Goal: Information Seeking & Learning: Learn about a topic

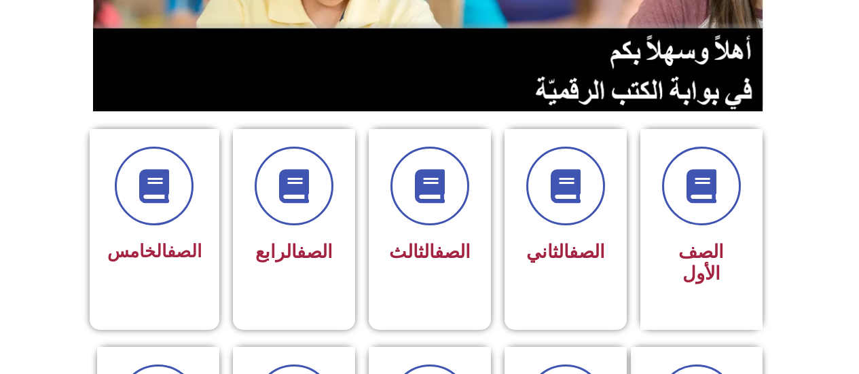
scroll to position [255, 0]
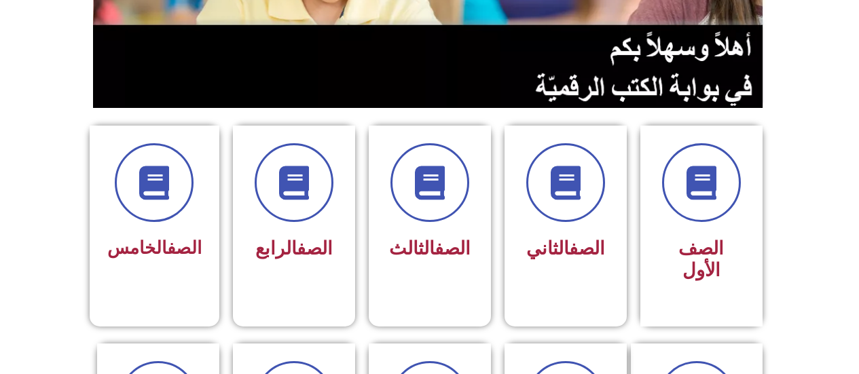
click at [435, 238] on link "الصف" at bounding box center [453, 249] width 36 height 22
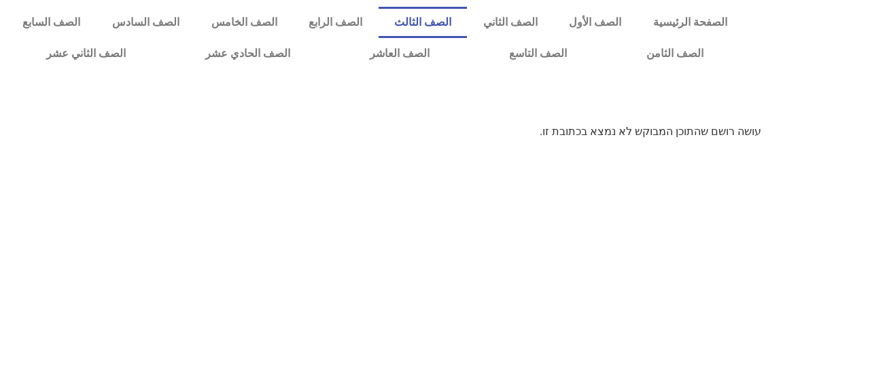
click at [467, 22] on link "الصف الثالث" at bounding box center [422, 22] width 89 height 31
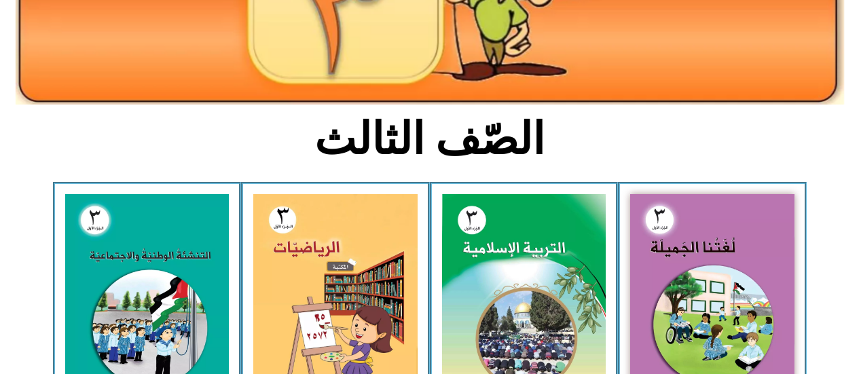
scroll to position [241, 0]
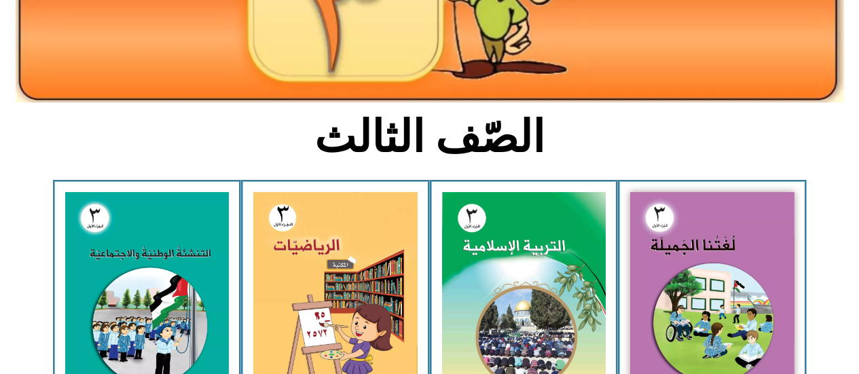
click at [696, 270] on img at bounding box center [713, 293] width 164 height 202
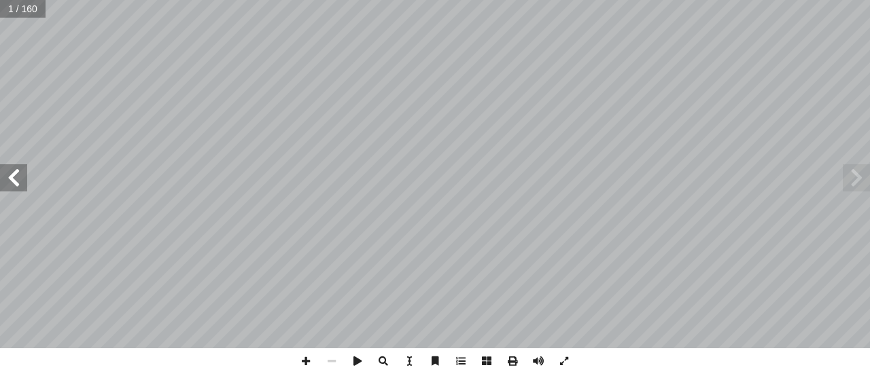
click at [38, 15] on input "text" at bounding box center [23, 9] width 46 height 18
type input "**"
click at [14, 174] on span at bounding box center [13, 177] width 27 height 27
click at [18, 168] on span at bounding box center [13, 177] width 27 height 27
